Goal: Obtain resource: Download file/media

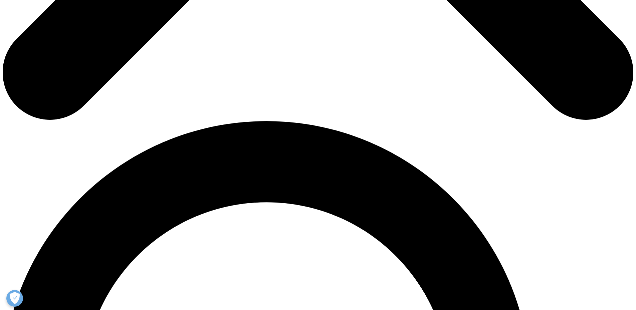
scroll to position [534, 0]
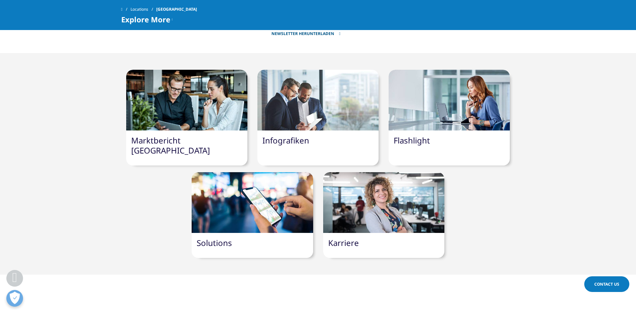
click at [291, 135] on link "Infografiken" at bounding box center [285, 140] width 47 height 11
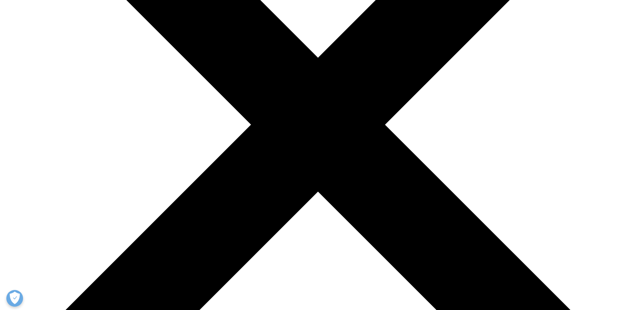
scroll to position [134, 0]
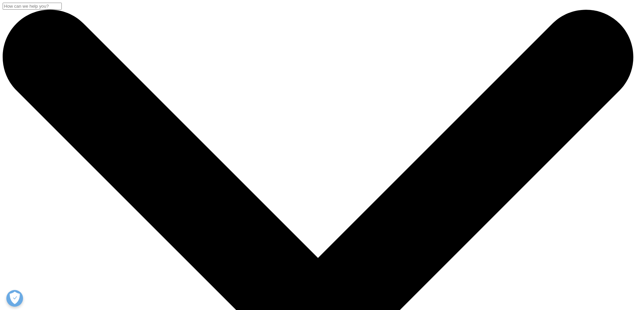
drag, startPoint x: 584, startPoint y: 212, endPoint x: 525, endPoint y: 58, distance: 164.9
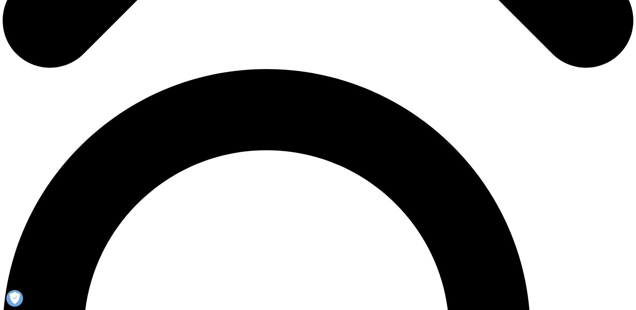
scroll to position [534, 0]
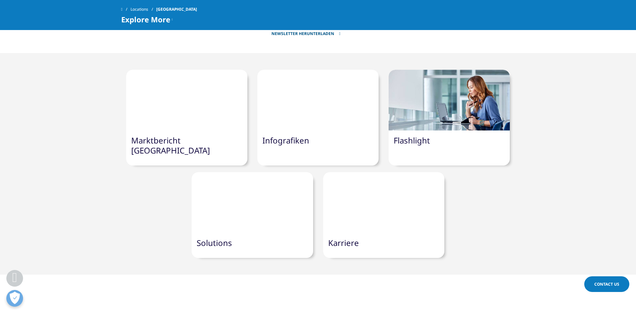
click at [168, 87] on div at bounding box center [186, 100] width 121 height 61
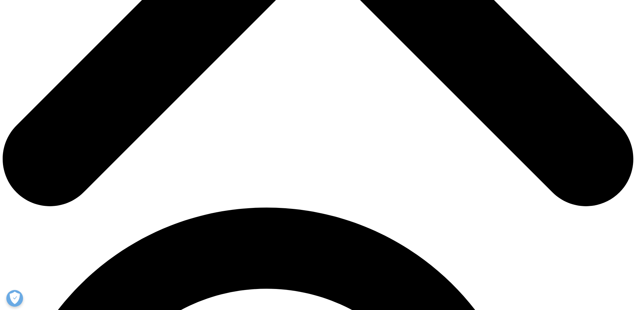
scroll to position [200, 0]
